Goal: Information Seeking & Learning: Learn about a topic

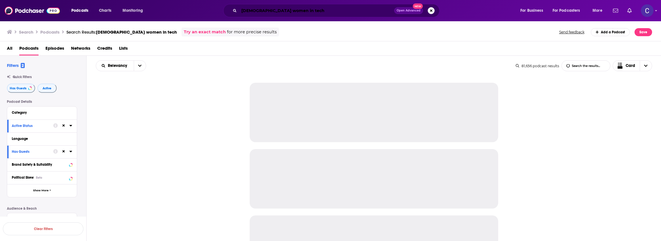
click at [275, 9] on input "black women in tech" at bounding box center [316, 10] width 155 height 9
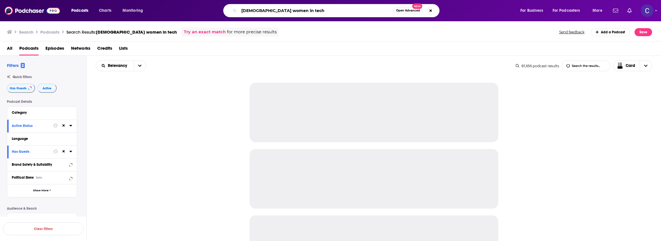
click at [275, 9] on input "black women in tech" at bounding box center [316, 10] width 154 height 9
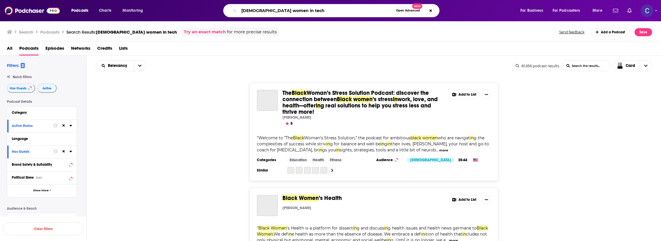
click at [275, 9] on input "black women in tech" at bounding box center [316, 10] width 154 height 9
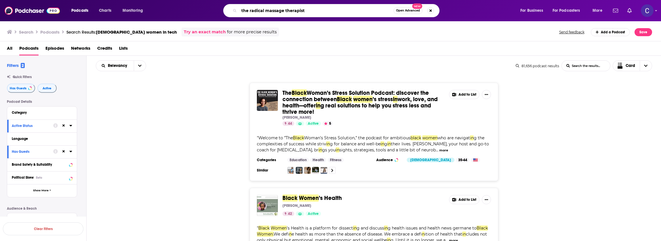
type input "the radical massage therapist"
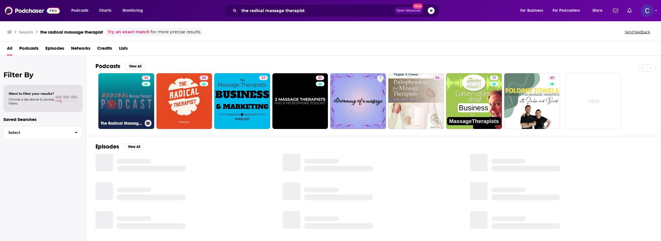
click at [114, 104] on link "33 The Radical Massage Therapist Podcast" at bounding box center [126, 101] width 56 height 56
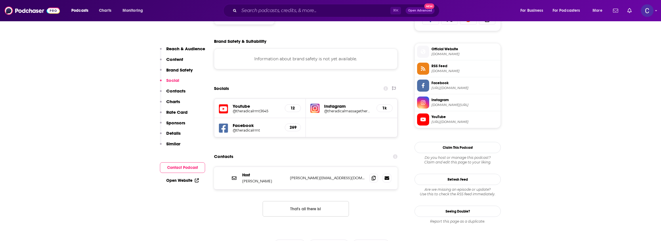
scroll to position [404, 0]
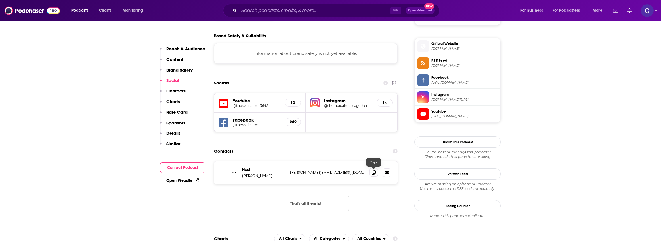
click at [375, 174] on icon at bounding box center [373, 172] width 4 height 5
click at [357, 105] on h5 "@theradicalmassagetherapist" at bounding box center [348, 106] width 48 height 4
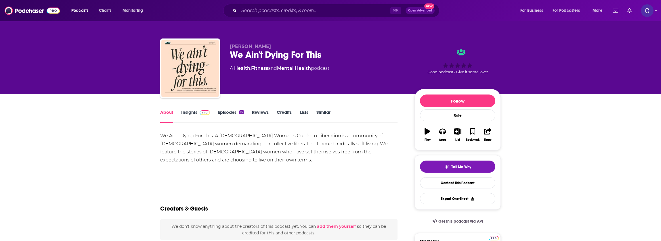
click at [310, 5] on div "⌘ K Open Advanced New" at bounding box center [331, 10] width 216 height 13
click at [306, 11] on input "Search podcasts, credits, & more..." at bounding box center [314, 10] width 151 height 9
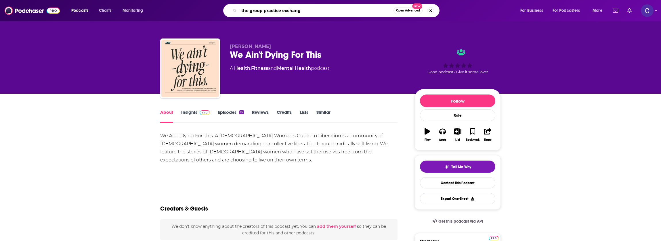
type input "the group practice exchange"
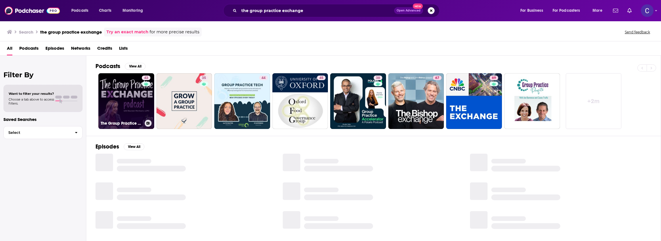
click at [150, 103] on div "43" at bounding box center [147, 98] width 10 height 44
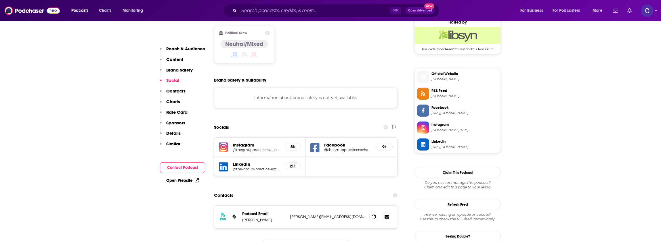
scroll to position [473, 0]
click at [370, 212] on span at bounding box center [373, 216] width 9 height 9
click at [259, 147] on h5 "@thegrouppracticeexchange" at bounding box center [256, 149] width 47 height 4
click at [258, 13] on input "Search podcasts, credits, & more..." at bounding box center [314, 10] width 151 height 9
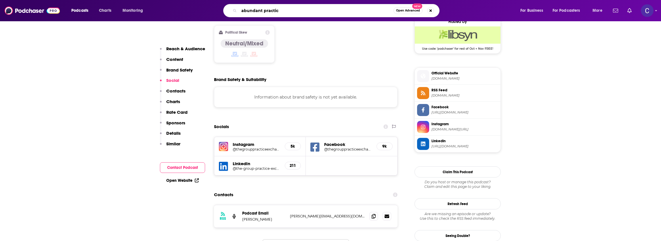
type input "abundant practice"
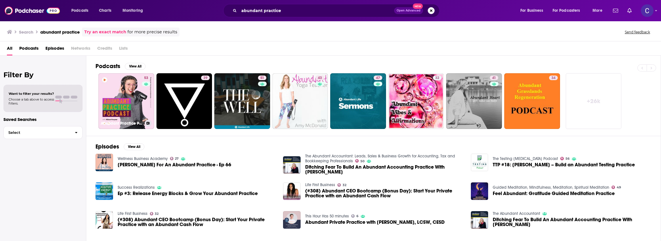
click at [141, 89] on link "53 Abundant Practice Podcast" at bounding box center [126, 101] width 56 height 56
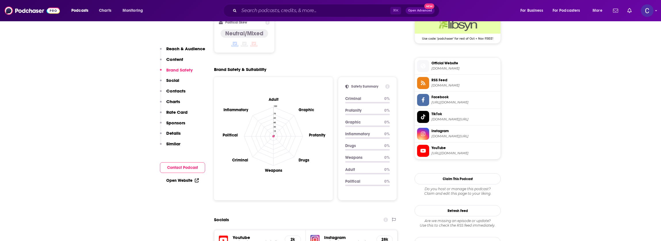
scroll to position [512, 0]
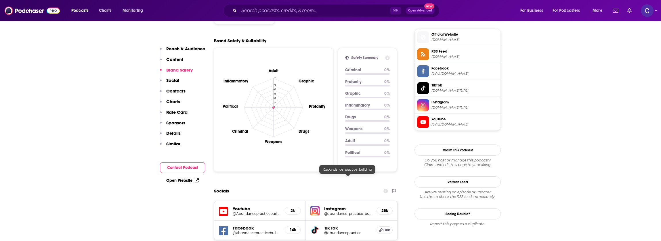
click at [334, 212] on h5 "@abundance_practice_building" at bounding box center [348, 214] width 48 height 4
click at [259, 7] on input "Search podcasts, credits, & more..." at bounding box center [314, 10] width 151 height 9
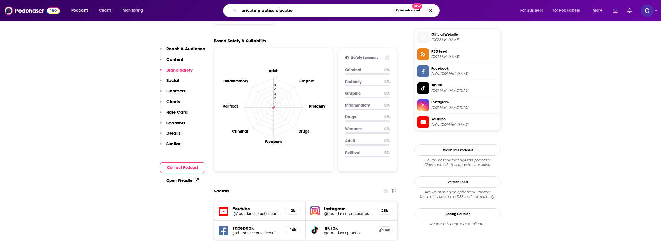
type input "private practice elevation"
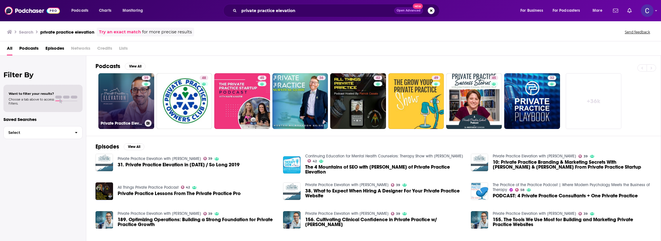
click at [133, 105] on link "39 Private Practice Elevation with Daniel Fava" at bounding box center [126, 101] width 56 height 56
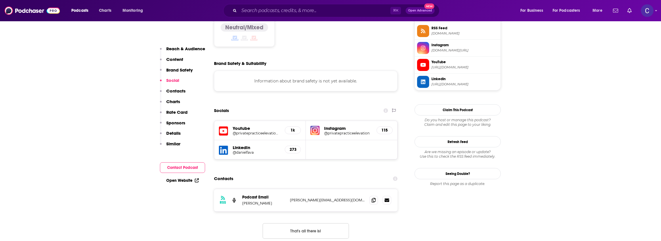
scroll to position [490, 0]
click at [352, 120] on div "Instagram @privatepracticeelevation 115" at bounding box center [351, 129] width 91 height 19
click at [347, 131] on h5 "@privatepracticeelevation" at bounding box center [348, 133] width 48 height 4
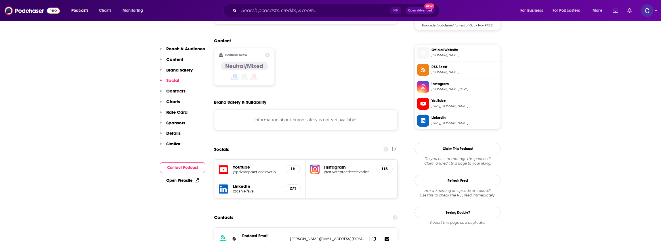
scroll to position [437, 0]
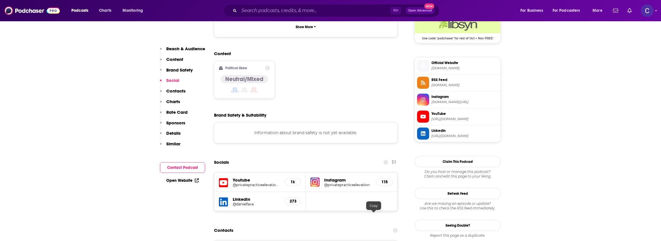
click at [290, 10] on input "Search podcasts, credits, & more..." at bounding box center [314, 10] width 151 height 9
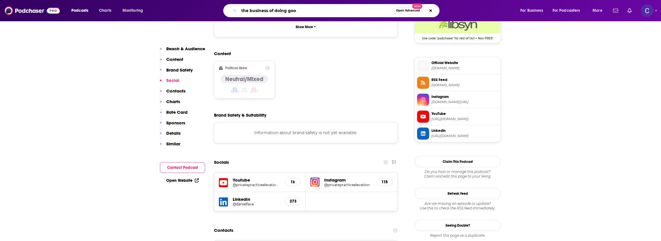
type input "the business of doing good"
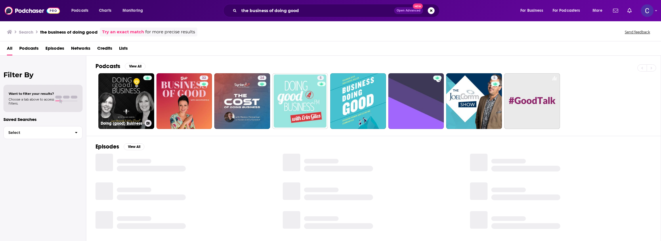
click at [125, 86] on link "Doing (good) Business" at bounding box center [126, 101] width 56 height 56
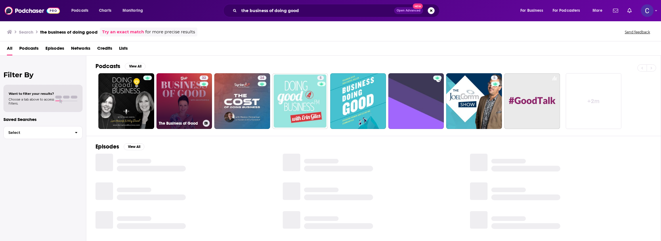
click at [174, 91] on link "32 The Business of Good" at bounding box center [184, 101] width 56 height 56
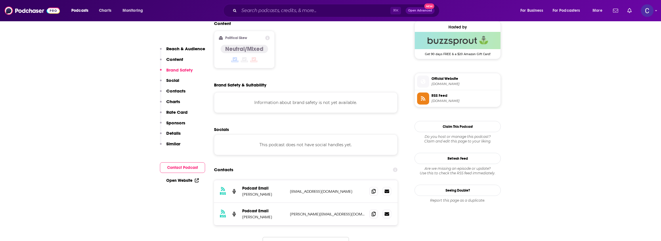
scroll to position [468, 0]
click at [369, 180] on div "RSS Podcast Email Jan Ditchfield heyyou@janditchfield.co heyyou@janditchfield.co" at bounding box center [305, 191] width 183 height 23
click at [370, 187] on span at bounding box center [373, 191] width 9 height 9
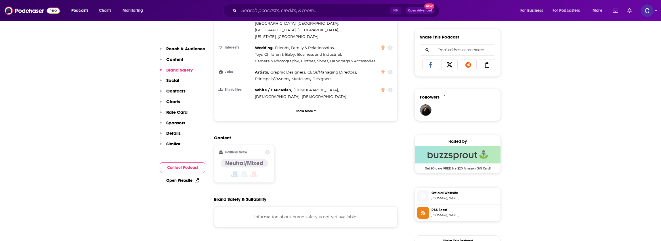
scroll to position [0, 0]
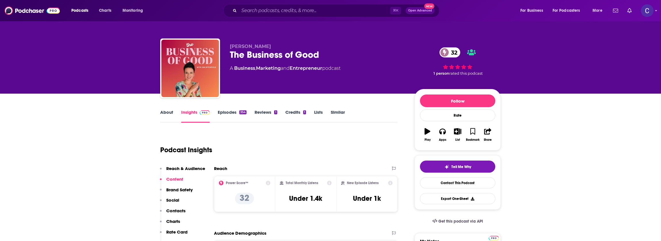
click at [160, 113] on link "About" at bounding box center [166, 116] width 13 height 13
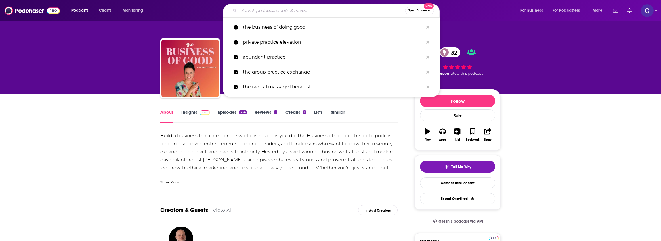
click at [291, 10] on input "Search podcasts, credits, & more..." at bounding box center [322, 10] width 166 height 9
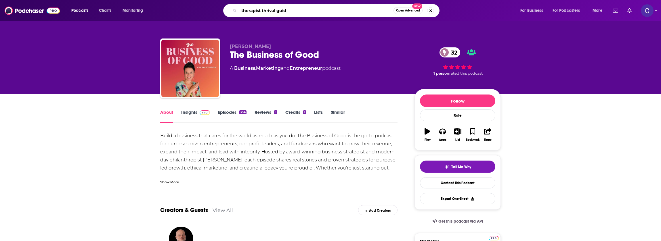
type input "therapist thrival guide"
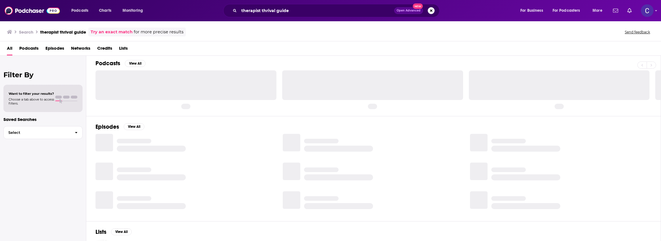
scroll to position [3, 0]
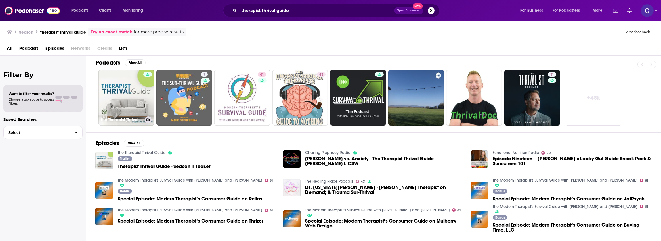
click at [145, 87] on div at bounding box center [147, 94] width 9 height 44
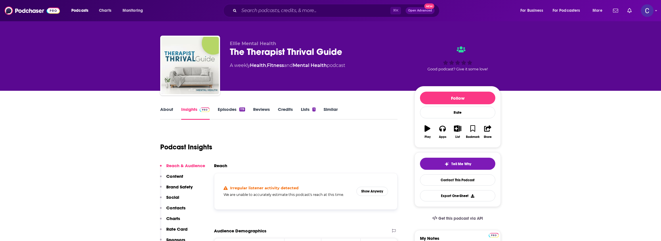
scroll to position [26, 0]
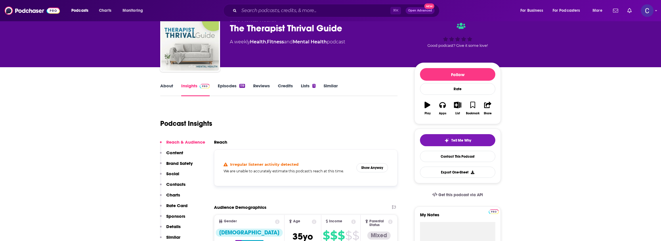
click at [227, 88] on link "Episodes 119" at bounding box center [231, 89] width 27 height 13
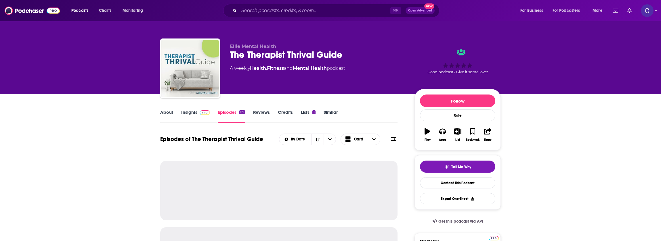
click at [186, 112] on link "Insights" at bounding box center [195, 116] width 28 height 13
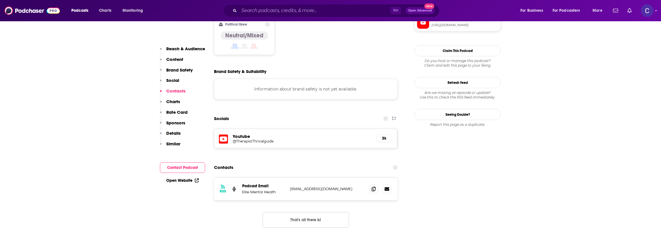
scroll to position [504, 0]
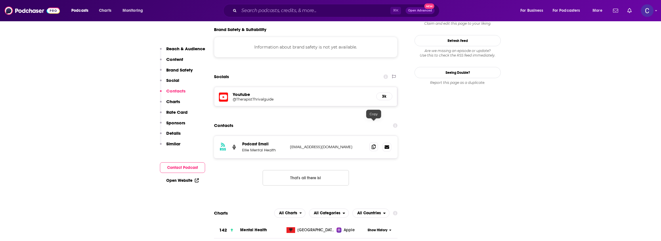
click at [375, 145] on icon at bounding box center [373, 147] width 4 height 5
click at [241, 92] on h5 "Youtube" at bounding box center [302, 94] width 139 height 5
click at [241, 97] on h5 "@TherapistThrivalguide" at bounding box center [279, 99] width 92 height 4
click at [278, 13] on input "Search podcasts, credits, & more..." at bounding box center [314, 10] width 151 height 9
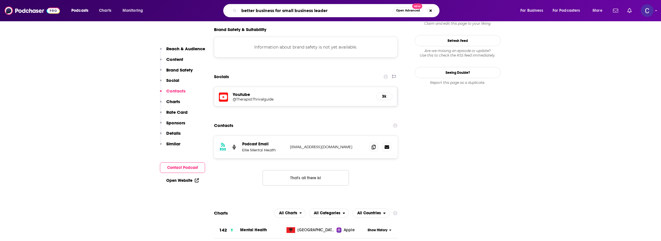
type input "better business for small business leaders"
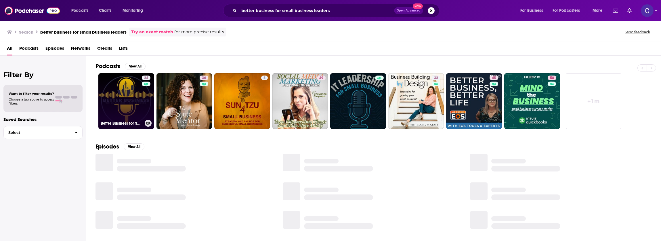
click at [114, 104] on link "24 Better Business for Small Business Leaders" at bounding box center [126, 101] width 56 height 56
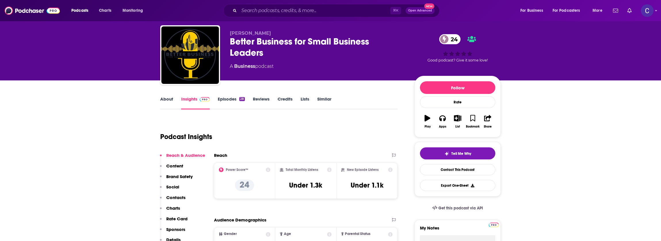
scroll to position [14, 0]
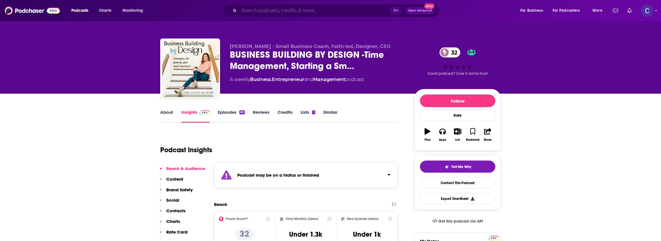
click at [256, 11] on input "Search podcasts, credits, & more..." at bounding box center [314, 10] width 151 height 9
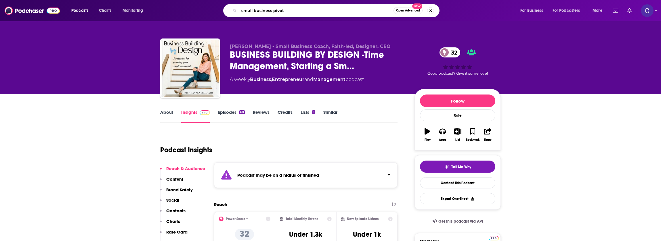
type input "small business pivots"
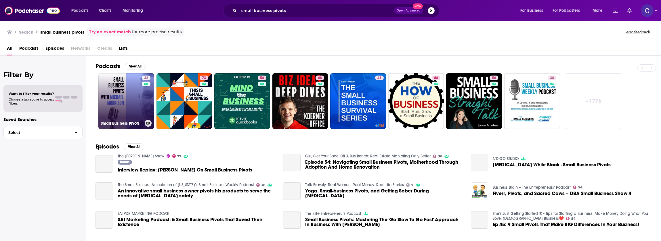
click at [106, 98] on link "32 Small Business Pivots" at bounding box center [126, 101] width 56 height 56
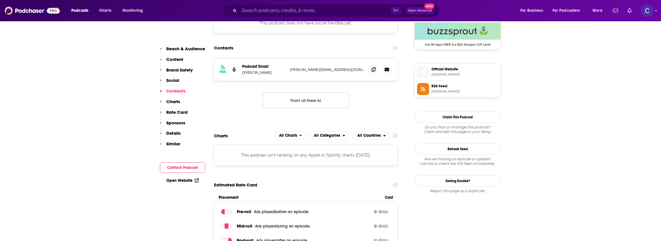
scroll to position [502, 0]
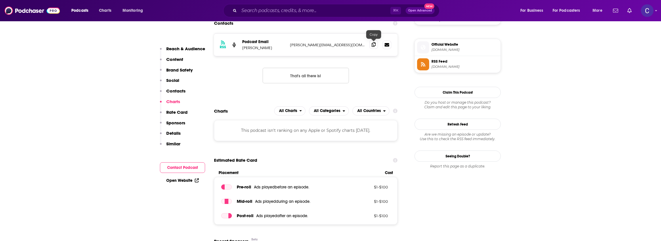
click at [371, 47] on icon at bounding box center [373, 44] width 4 height 5
